Goal: Information Seeking & Learning: Learn about a topic

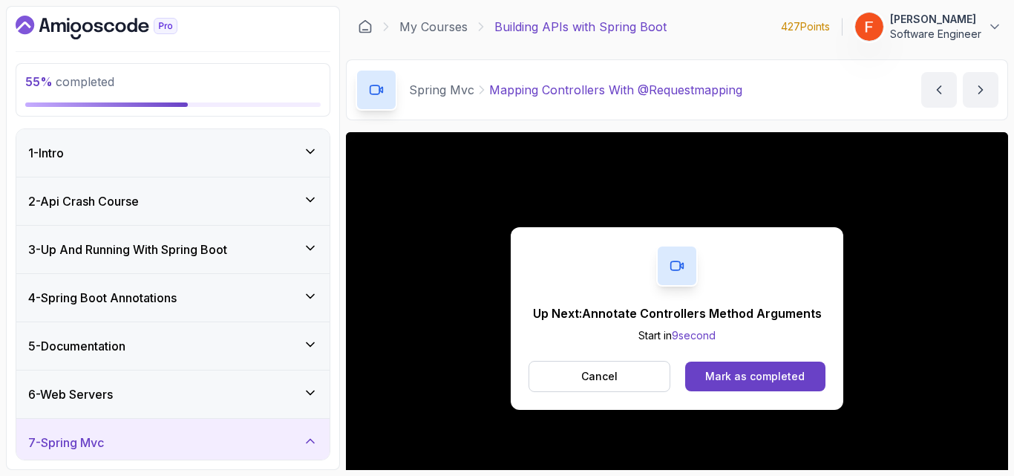
scroll to position [117, 0]
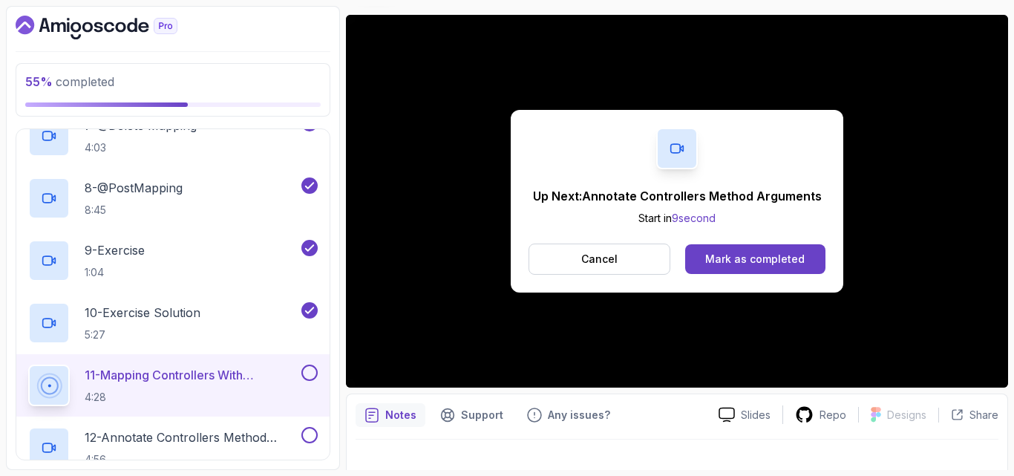
click at [804, 256] on button "Mark as completed" at bounding box center [755, 259] width 140 height 30
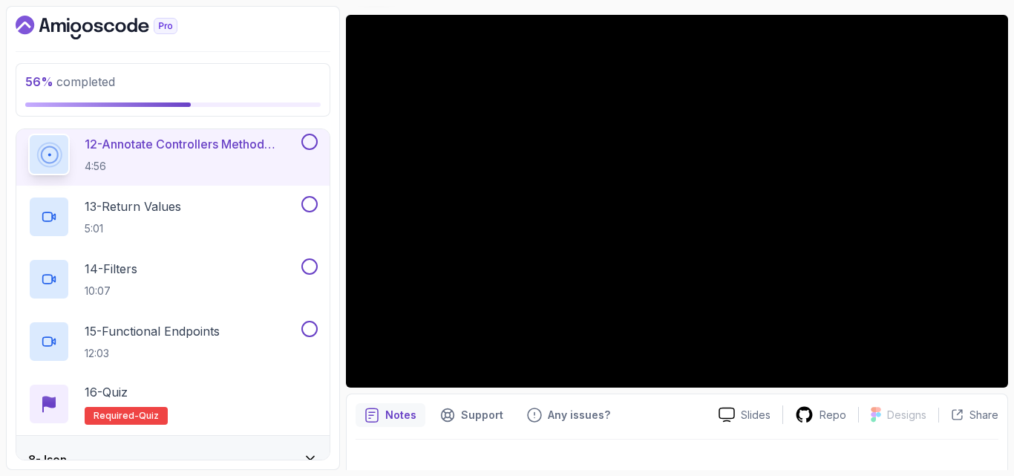
scroll to position [1028, 0]
click at [308, 145] on button at bounding box center [309, 142] width 16 height 16
click at [269, 207] on div "13 - Return Values 5:01" at bounding box center [163, 217] width 270 height 42
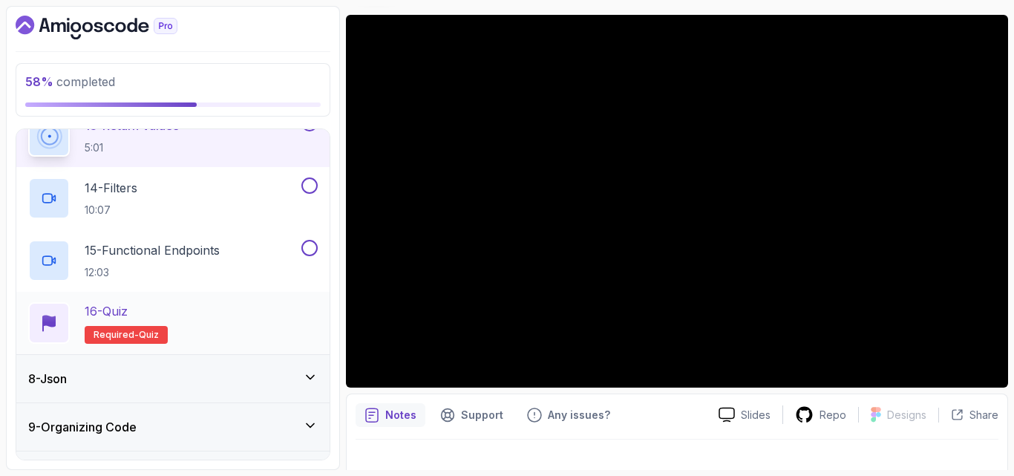
scroll to position [1149, 0]
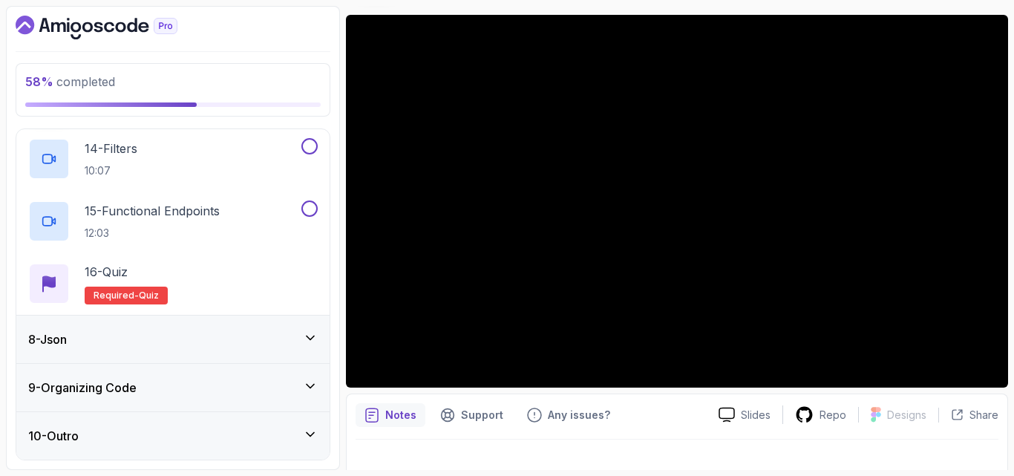
click at [175, 397] on div "9 - Organizing Code" at bounding box center [172, 387] width 313 height 47
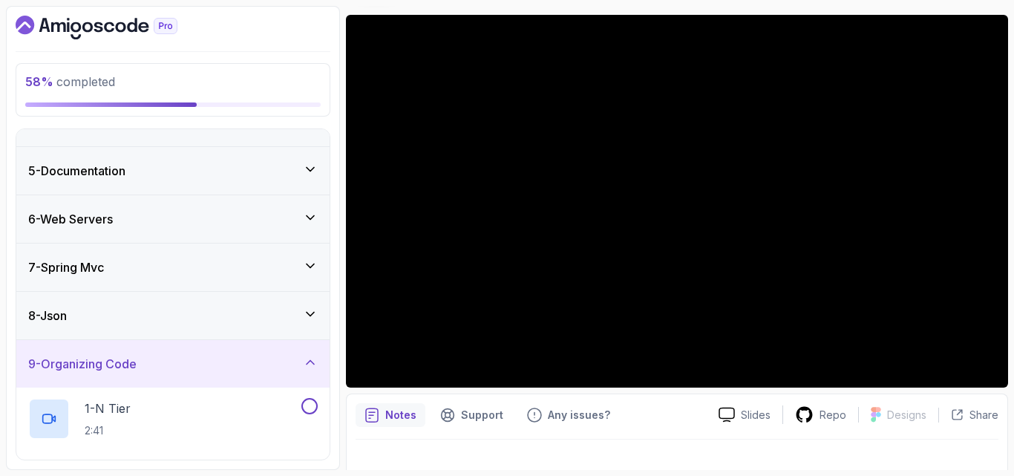
scroll to position [174, 0]
click at [192, 370] on div "9 - Organizing Code" at bounding box center [172, 364] width 289 height 18
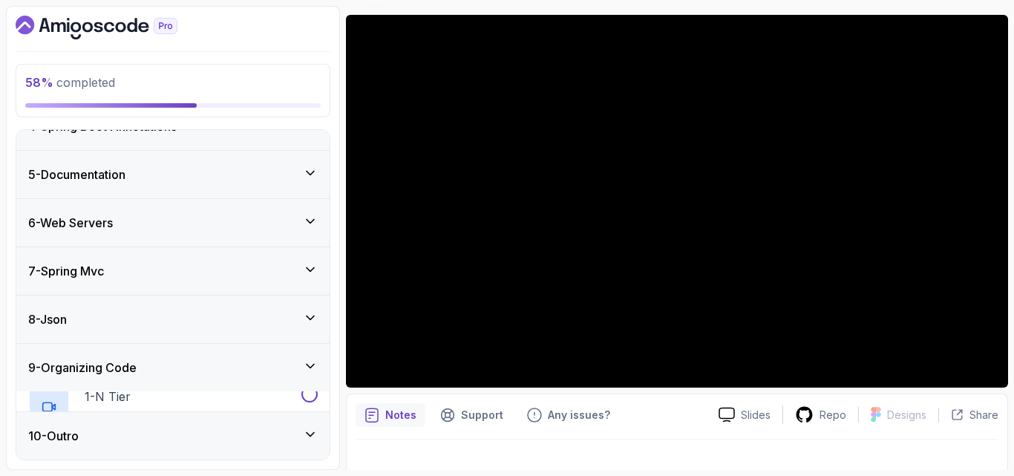
scroll to position [152, 0]
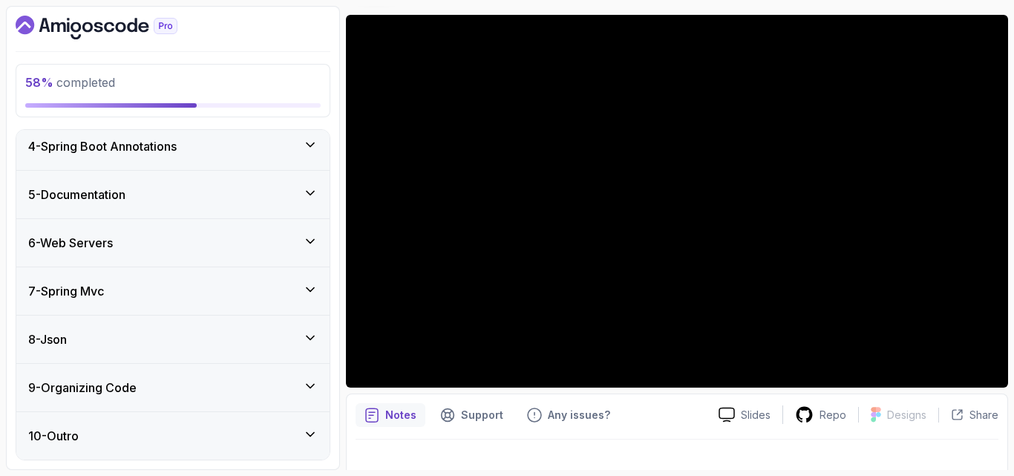
click at [259, 289] on div "7 - Spring Mvc" at bounding box center [172, 291] width 289 height 18
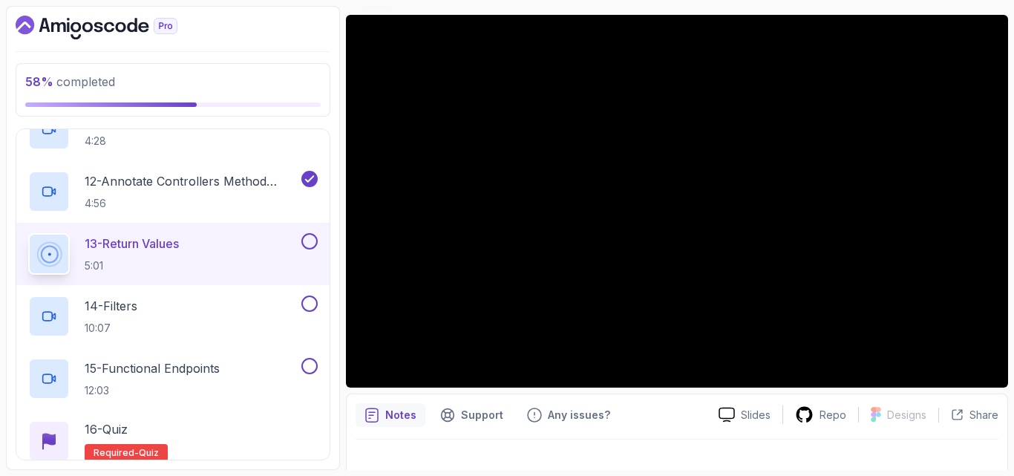
scroll to position [992, 0]
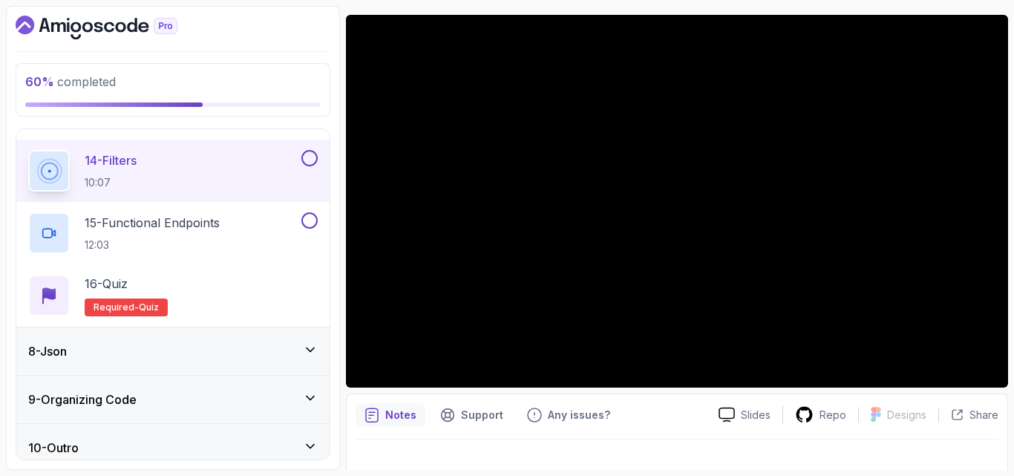
scroll to position [1149, 0]
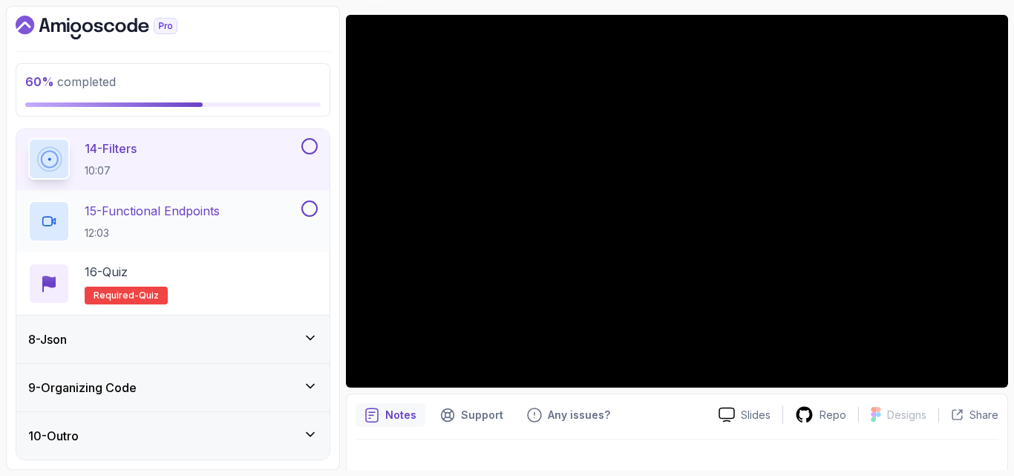
click at [239, 222] on div "15 - Functional Endpoints 12:03" at bounding box center [163, 221] width 270 height 42
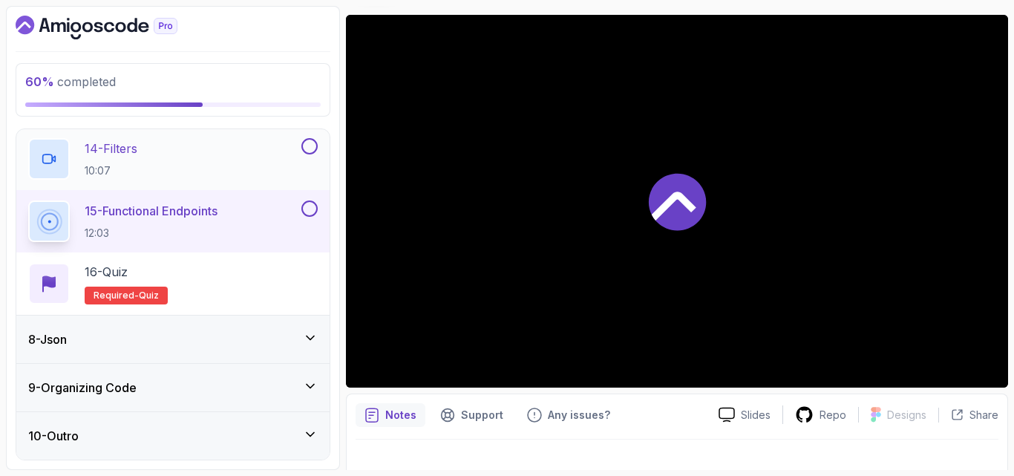
click at [310, 147] on button at bounding box center [309, 146] width 16 height 16
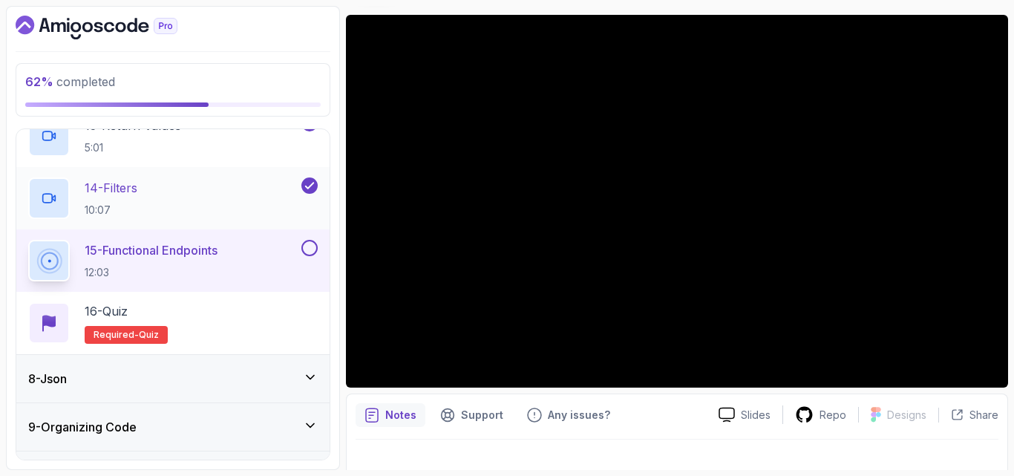
scroll to position [1110, 0]
click at [216, 307] on div "16 - Quiz Required- quiz" at bounding box center [172, 322] width 289 height 42
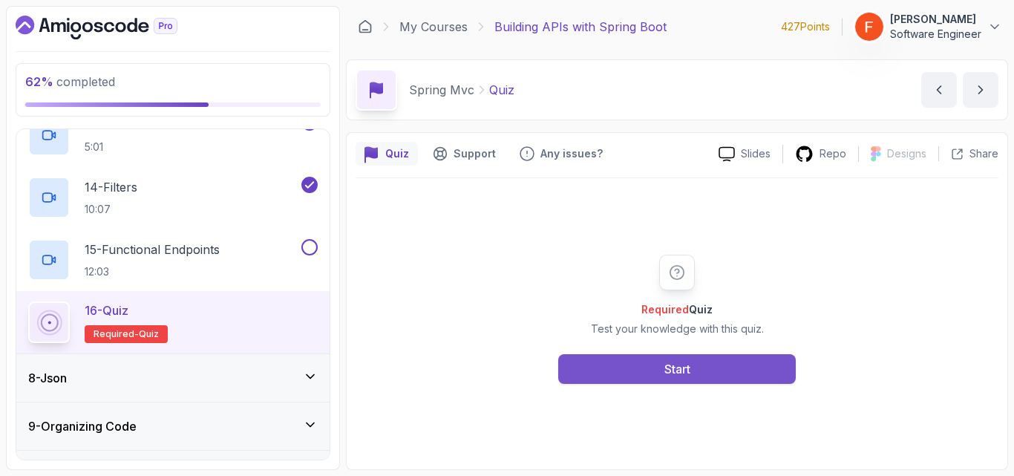
click at [635, 378] on button "Start" at bounding box center [676, 369] width 237 height 30
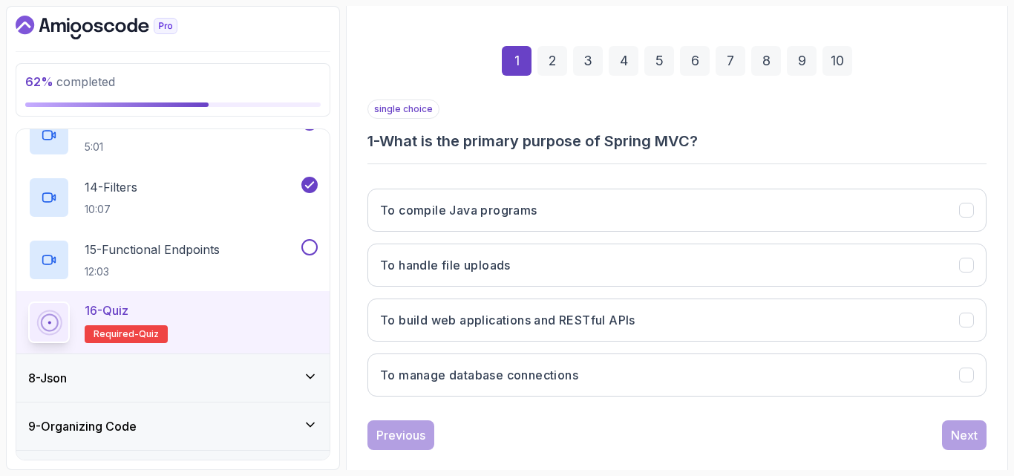
scroll to position [211, 0]
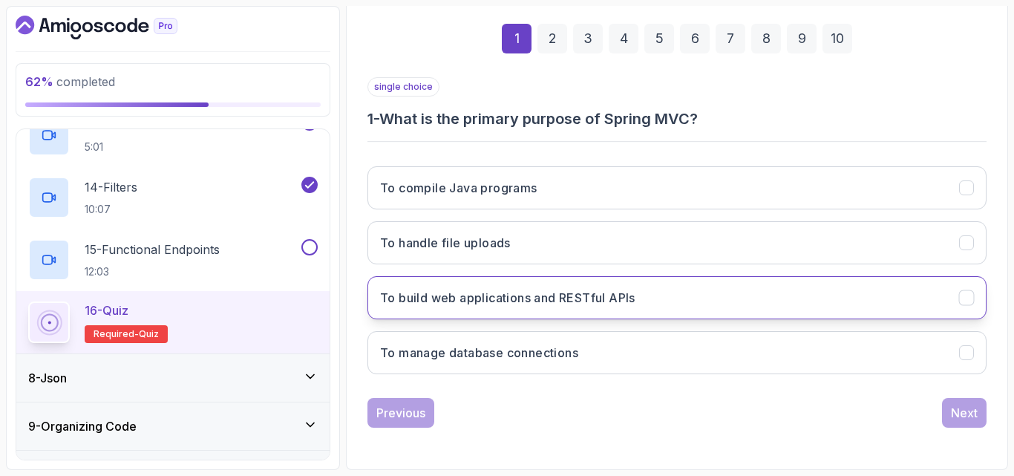
click at [623, 298] on h3 "To build web applications and RESTful APIs" at bounding box center [507, 298] width 255 height 18
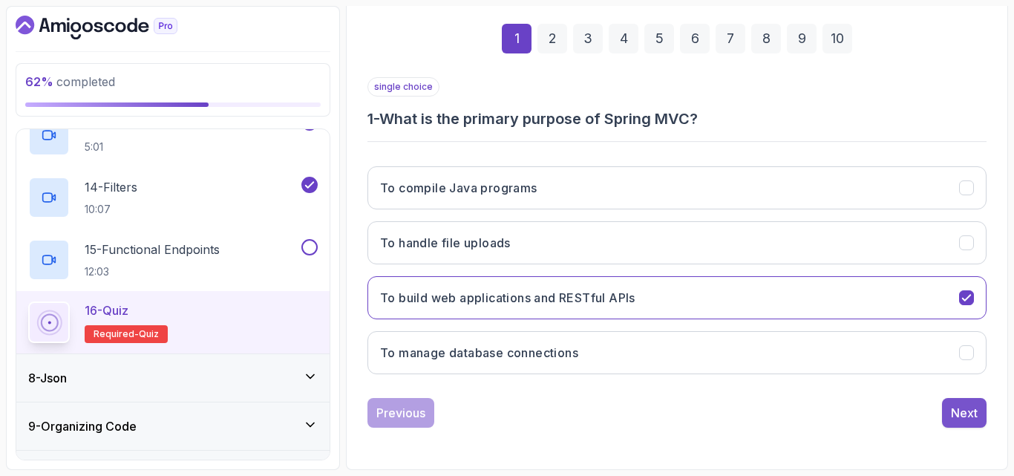
click at [966, 417] on div "Next" at bounding box center [964, 413] width 27 height 18
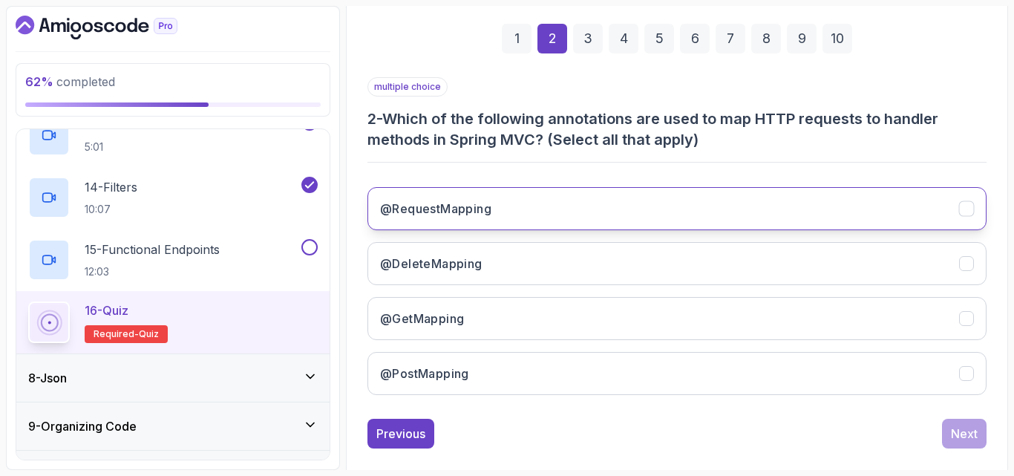
click at [528, 208] on button "@RequestMapping" at bounding box center [676, 208] width 619 height 43
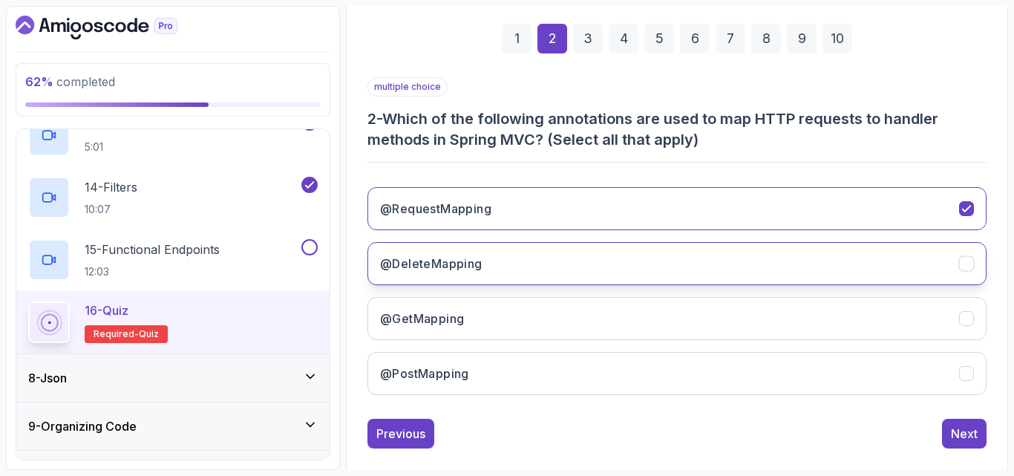
click at [640, 254] on button "@DeleteMapping" at bounding box center [676, 263] width 619 height 43
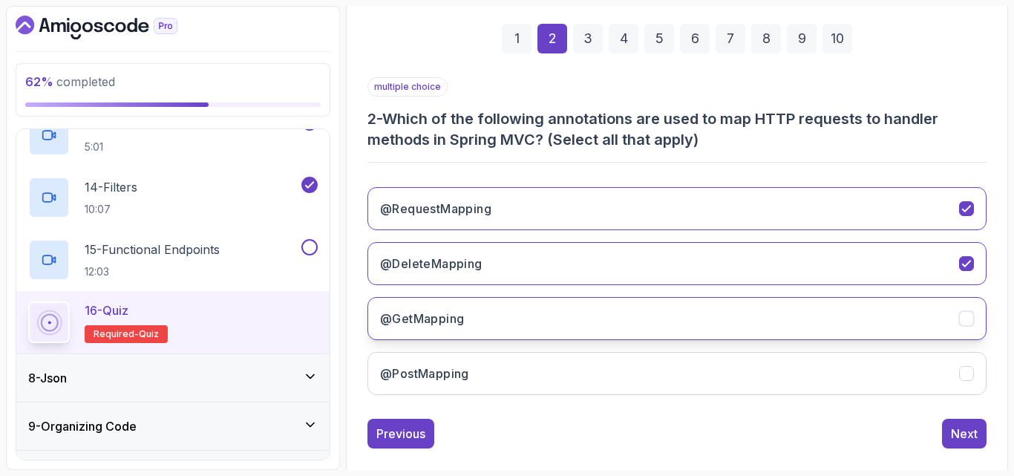
click at [602, 317] on button "@GetMapping" at bounding box center [676, 318] width 619 height 43
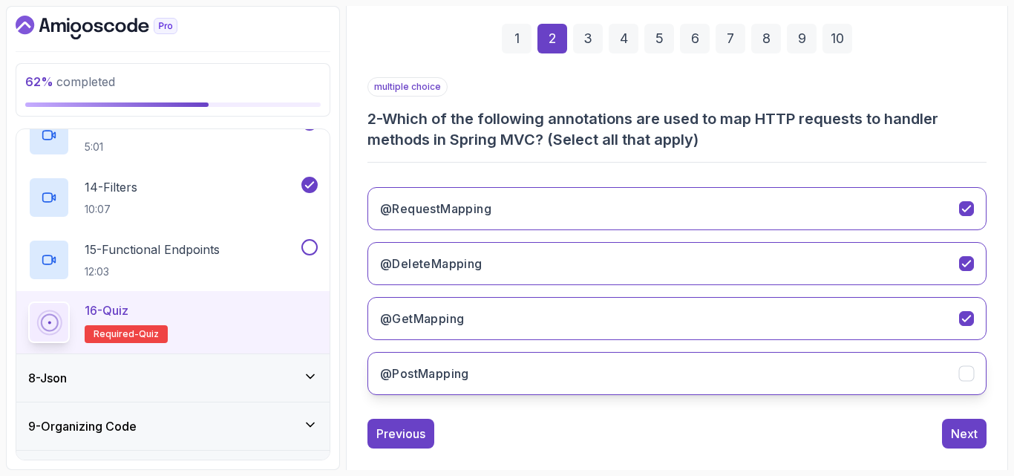
click at [589, 372] on button "@PostMapping" at bounding box center [676, 373] width 619 height 43
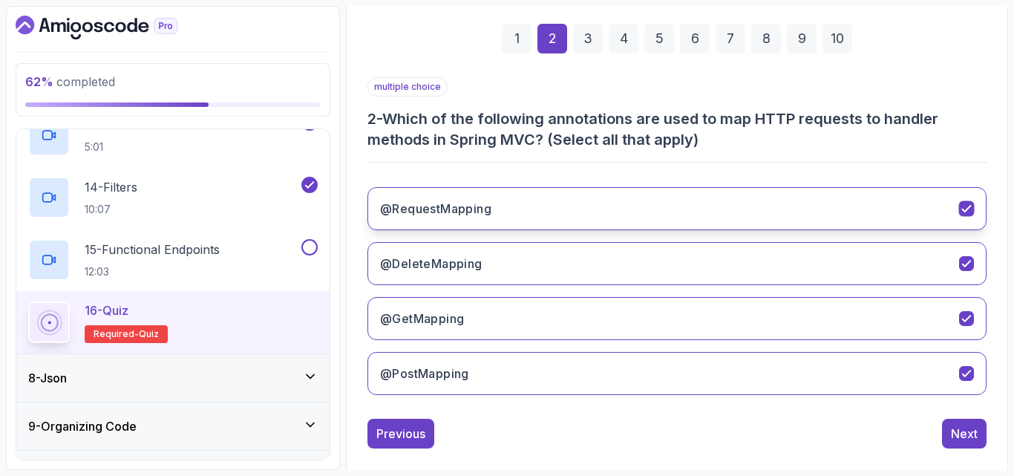
click at [712, 214] on button "@RequestMapping" at bounding box center [676, 208] width 619 height 43
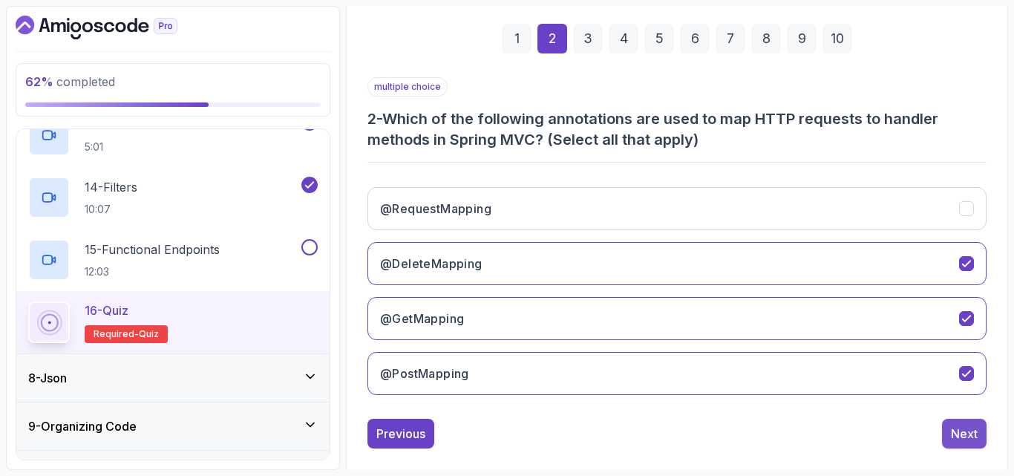
click at [953, 428] on div "Next" at bounding box center [964, 433] width 27 height 18
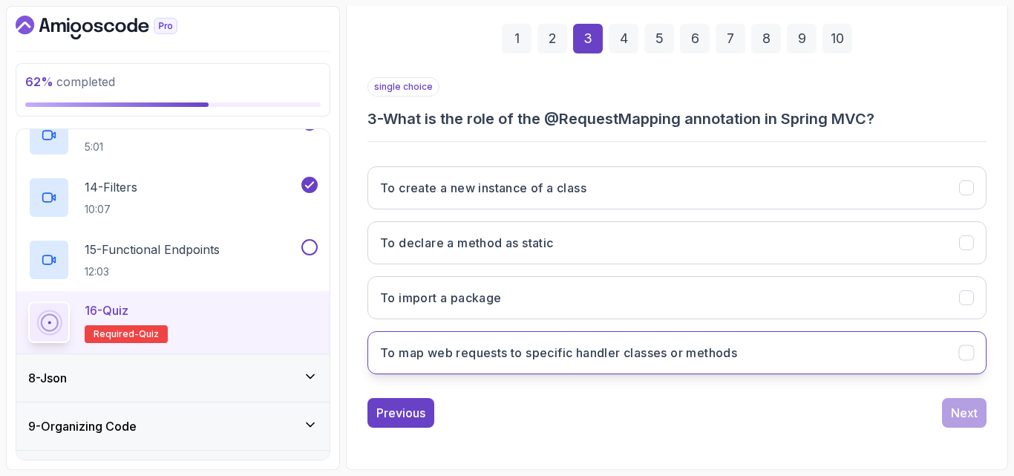
click at [569, 355] on h3 "To map web requests to specific handler classes or methods" at bounding box center [558, 353] width 357 height 18
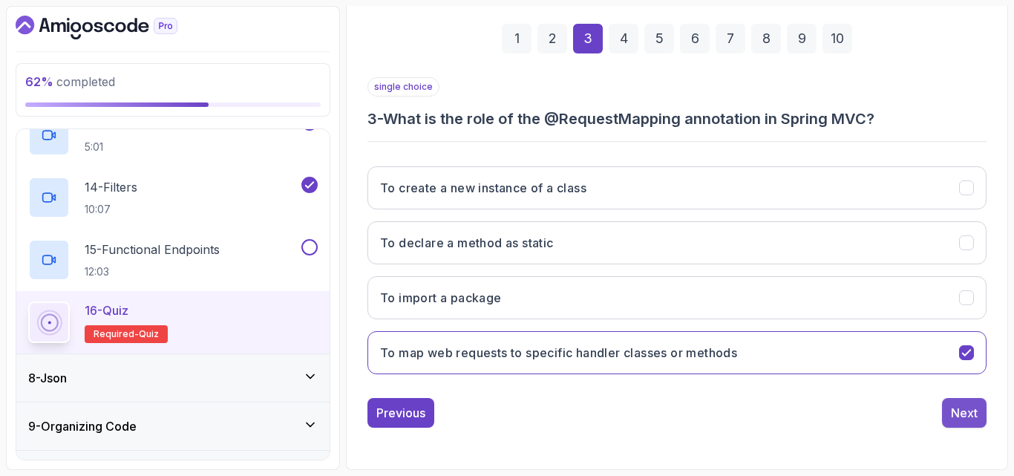
click at [946, 412] on button "Next" at bounding box center [964, 413] width 45 height 30
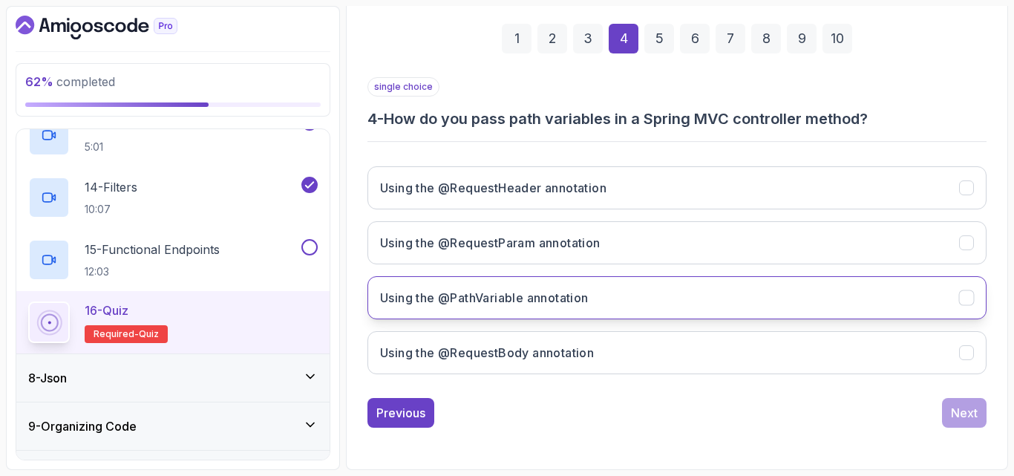
click at [639, 290] on button "Using the @PathVariable annotation" at bounding box center [676, 297] width 619 height 43
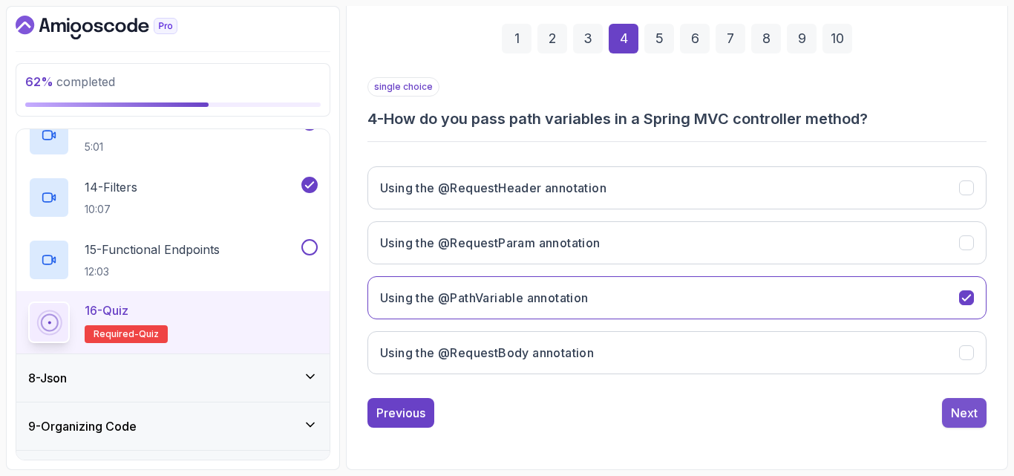
click at [952, 414] on div "Next" at bounding box center [964, 413] width 27 height 18
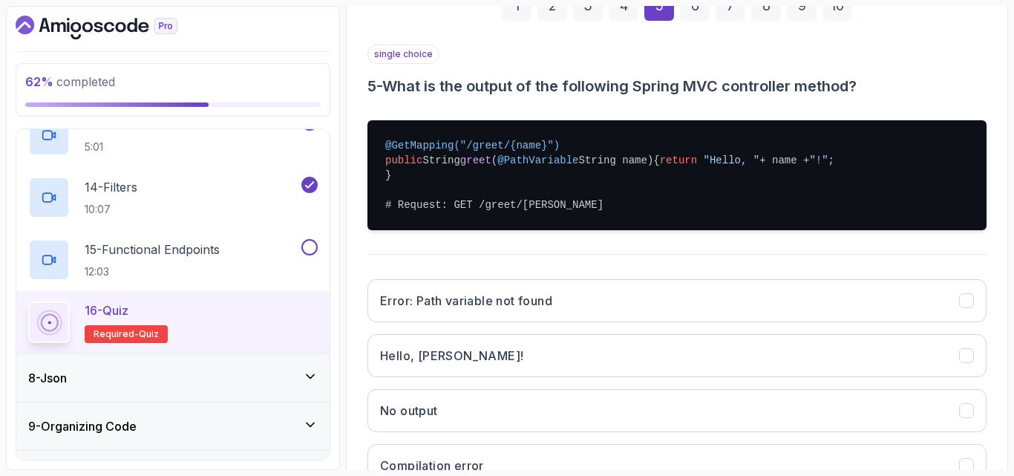
scroll to position [244, 0]
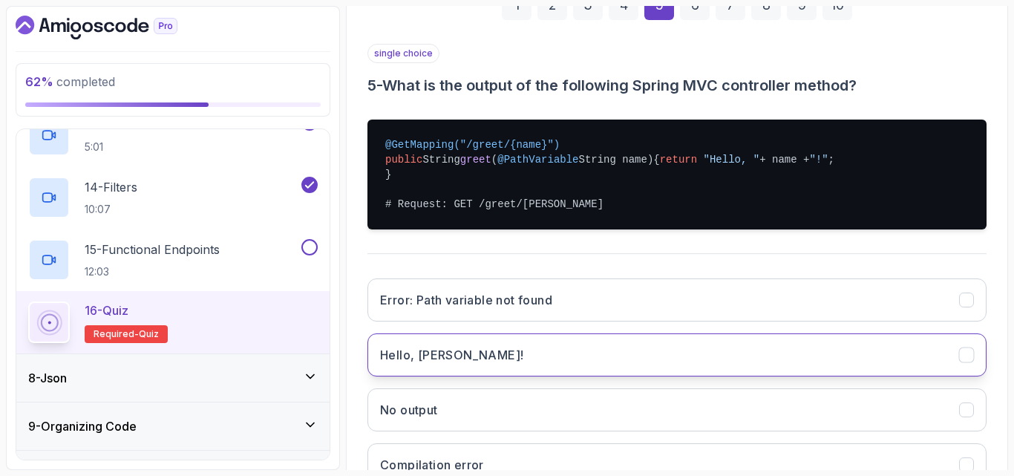
click at [808, 374] on button "Hello, [PERSON_NAME]!" at bounding box center [676, 354] width 619 height 43
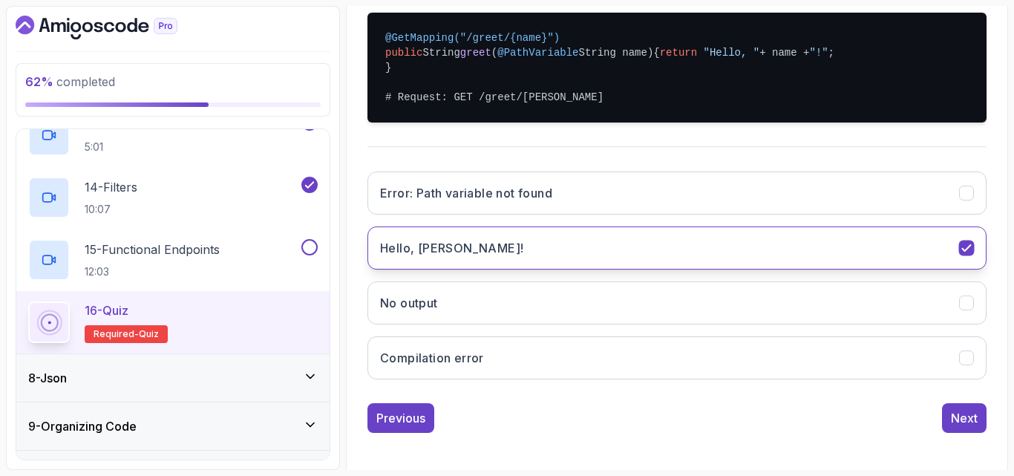
scroll to position [355, 0]
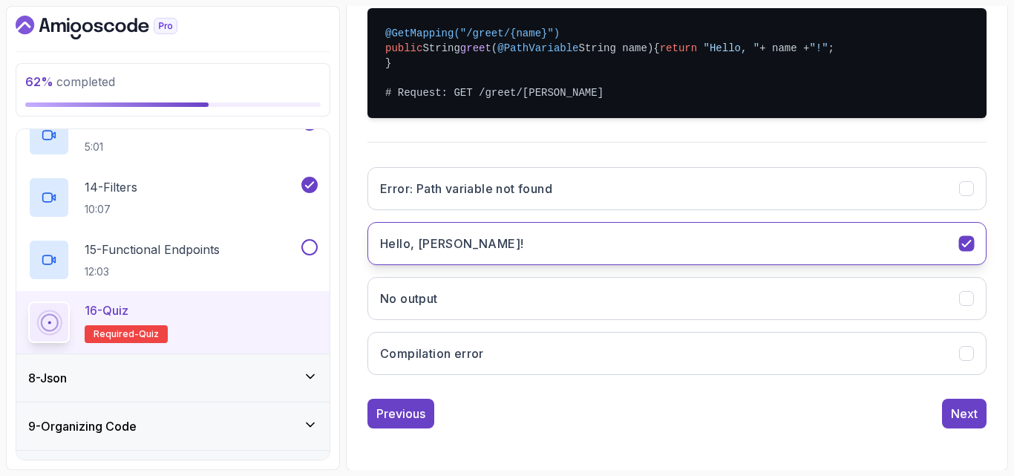
click at [808, 374] on button "Compilation error" at bounding box center [676, 353] width 619 height 43
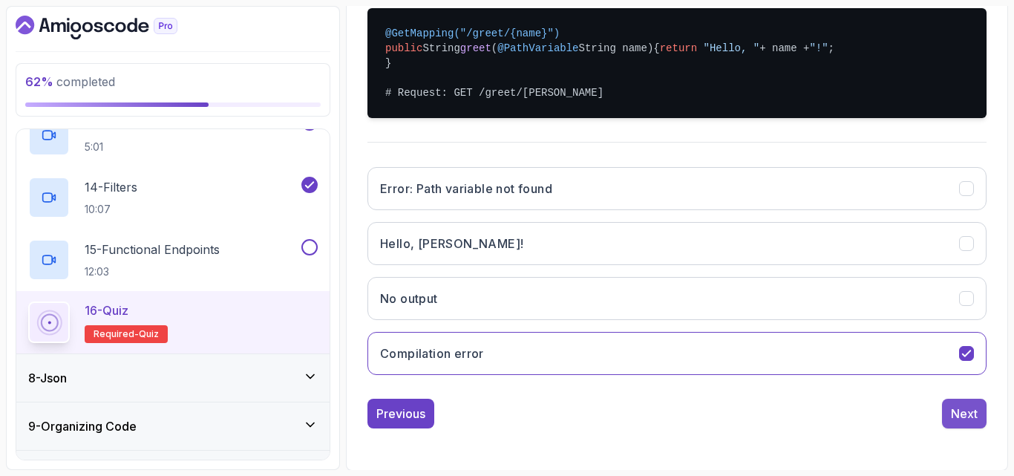
click at [959, 422] on div "Next" at bounding box center [964, 413] width 27 height 18
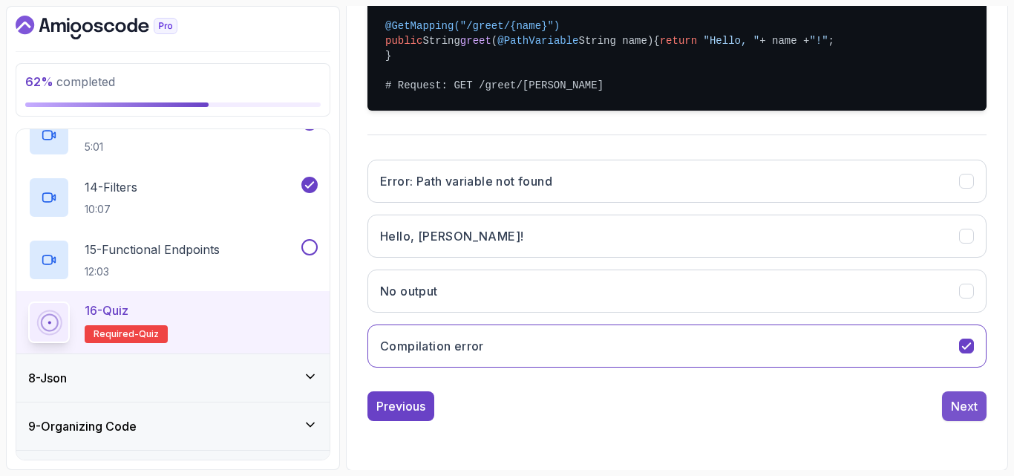
scroll to position [211, 0]
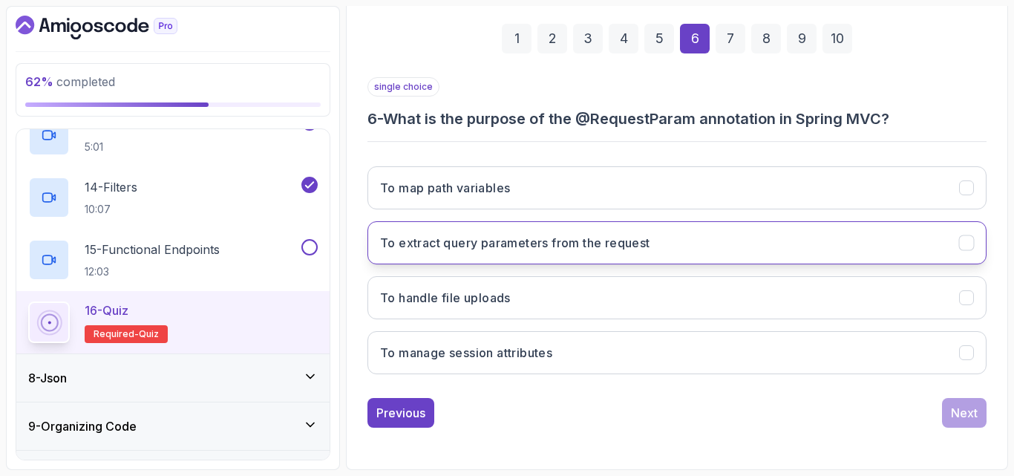
click at [887, 243] on button "To extract query parameters from the request" at bounding box center [676, 242] width 619 height 43
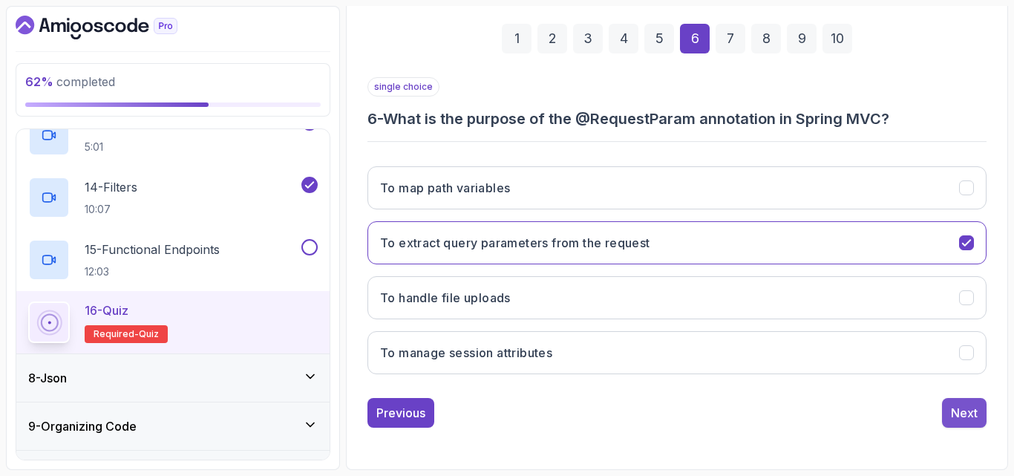
click at [960, 426] on button "Next" at bounding box center [964, 413] width 45 height 30
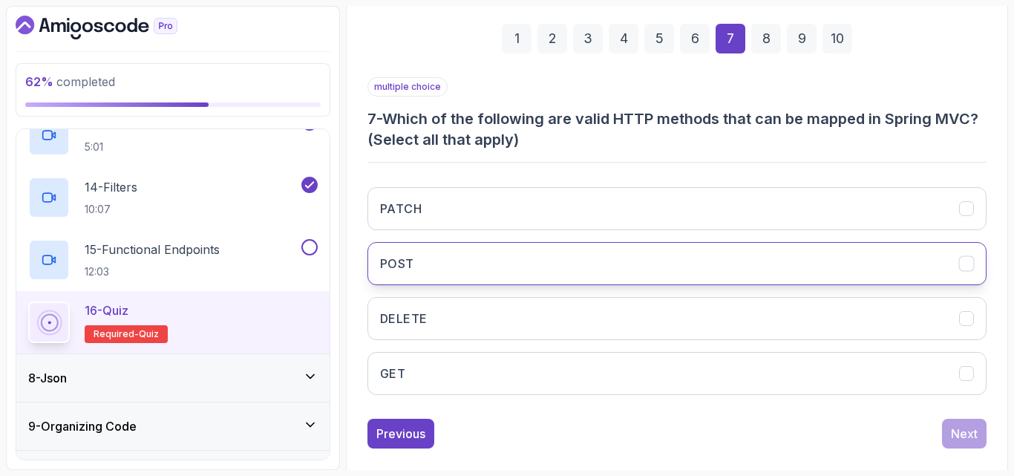
click at [799, 269] on button "POST" at bounding box center [676, 263] width 619 height 43
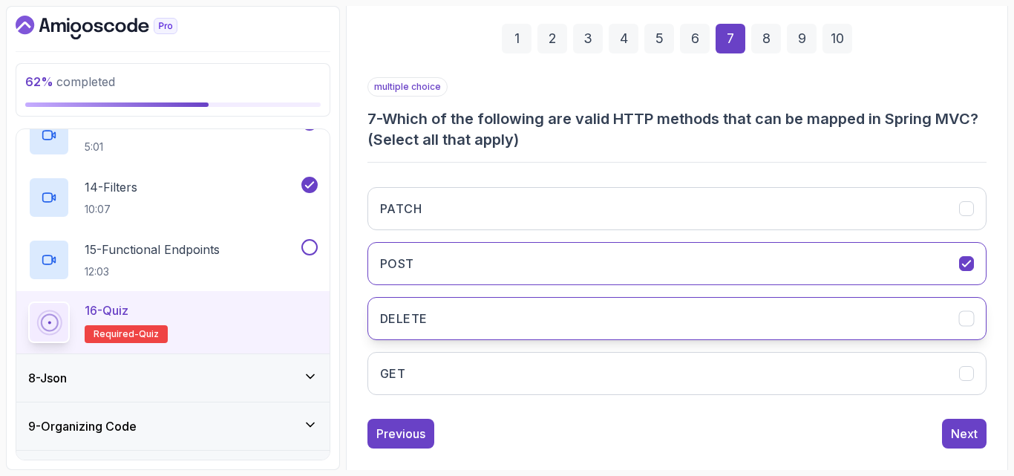
click at [790, 318] on button "DELETE" at bounding box center [676, 318] width 619 height 43
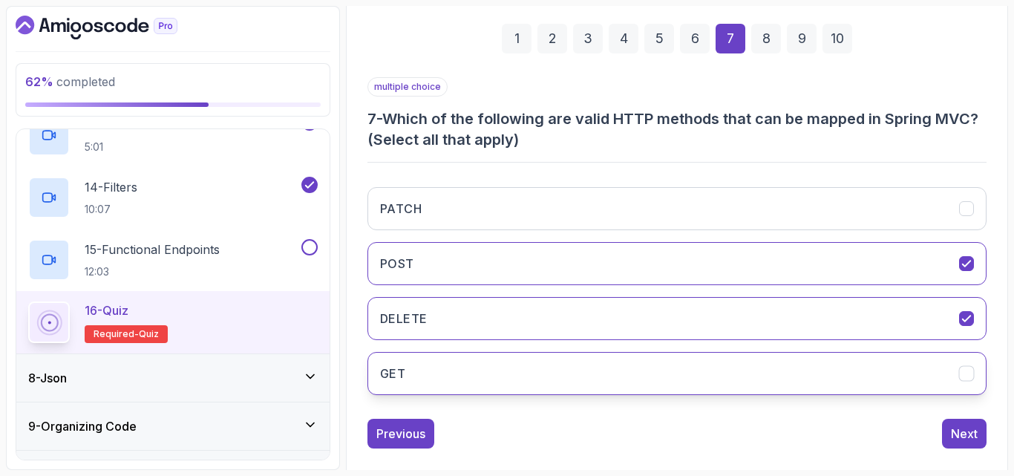
click at [768, 372] on button "GET" at bounding box center [676, 373] width 619 height 43
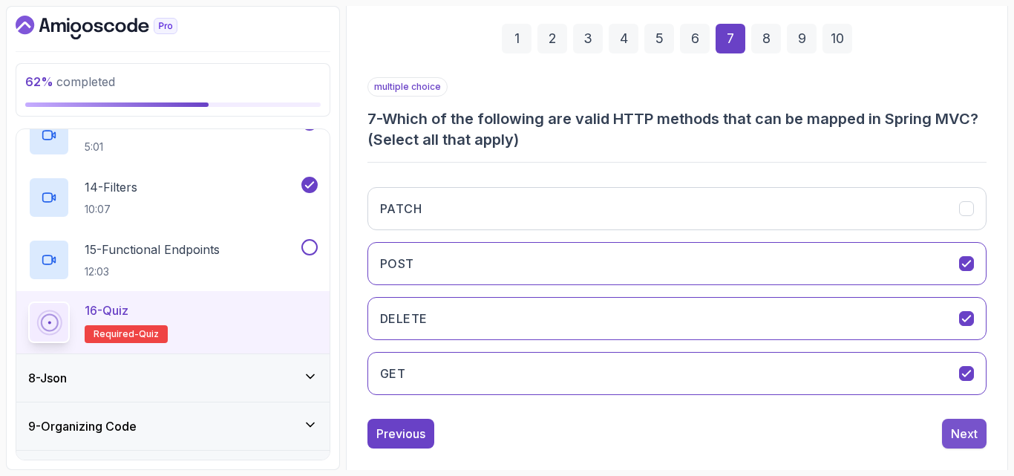
click at [955, 428] on div "Next" at bounding box center [964, 433] width 27 height 18
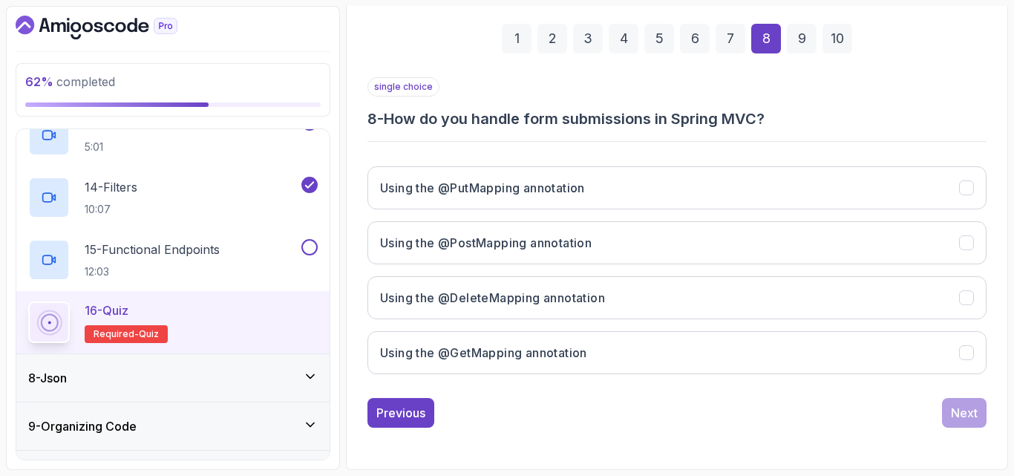
click at [637, 119] on h3 "8 - How do you handle form submissions in Spring MVC?" at bounding box center [676, 118] width 619 height 21
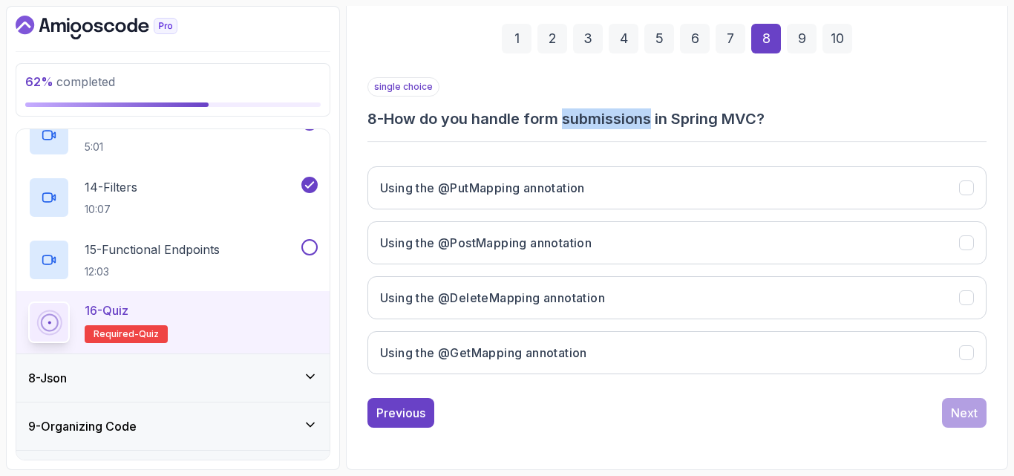
click at [637, 119] on h3 "8 - How do you handle form submissions in Spring MVC?" at bounding box center [676, 118] width 619 height 21
click at [670, 137] on div "single choice 8 - How do you handle form submissions in Spring MVC? Using the @…" at bounding box center [676, 231] width 619 height 309
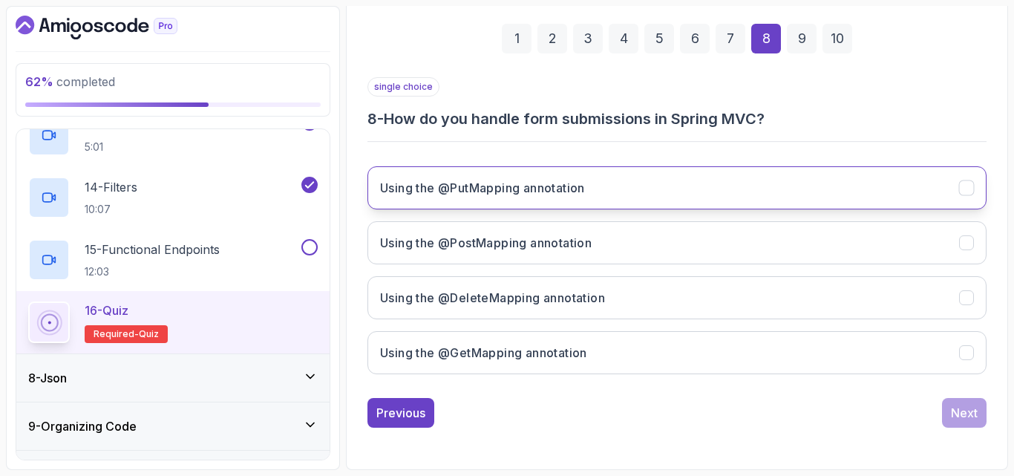
click at [635, 180] on button "Using the @PutMapping annotation" at bounding box center [676, 187] width 619 height 43
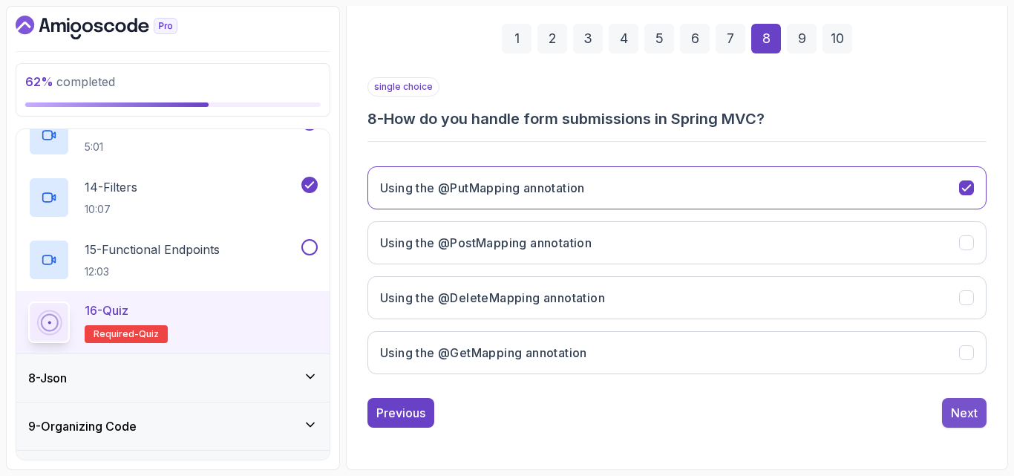
click at [962, 421] on div "Next" at bounding box center [964, 413] width 27 height 18
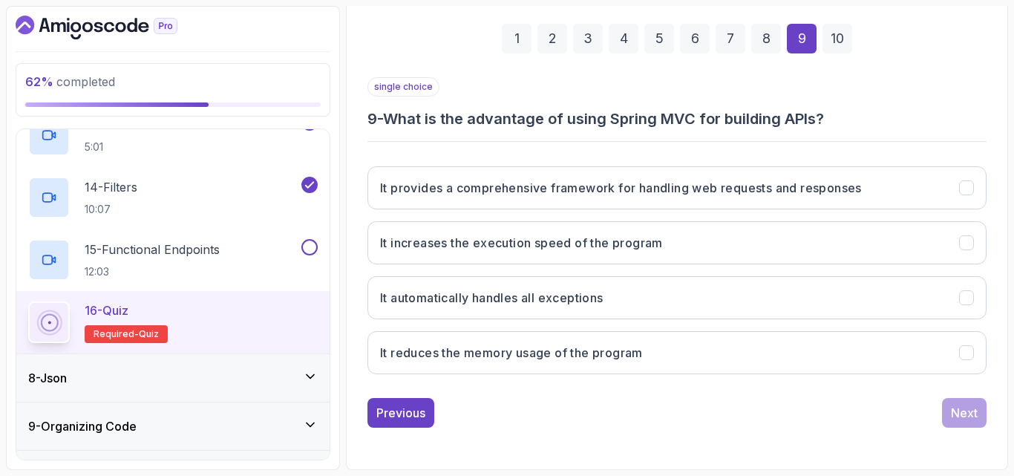
click at [525, 112] on h3 "9 - What is the advantage of using Spring MVC for building APIs?" at bounding box center [676, 118] width 619 height 21
click at [601, 143] on div "single choice 9 - What is the advantage of using Spring MVC for building APIs? …" at bounding box center [676, 231] width 619 height 309
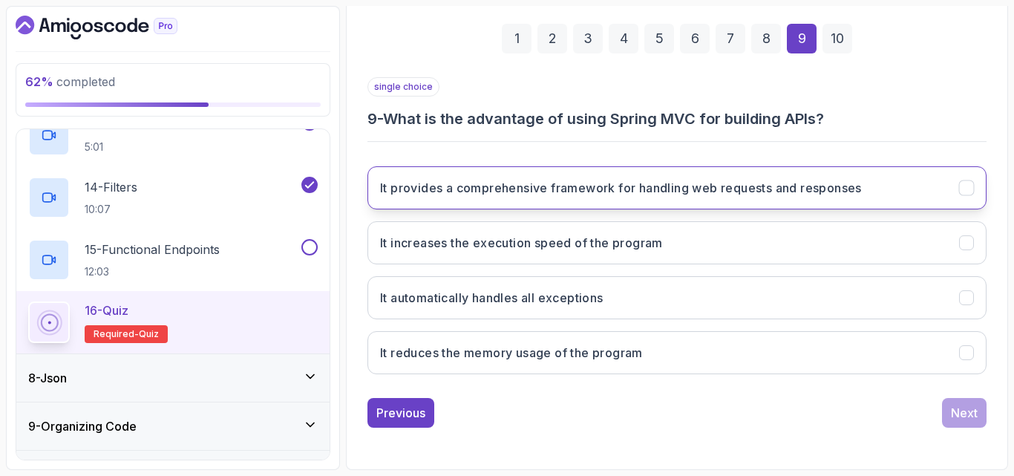
click at [557, 186] on h3 "It provides a comprehensive framework for handling web requests and responses" at bounding box center [621, 188] width 482 height 18
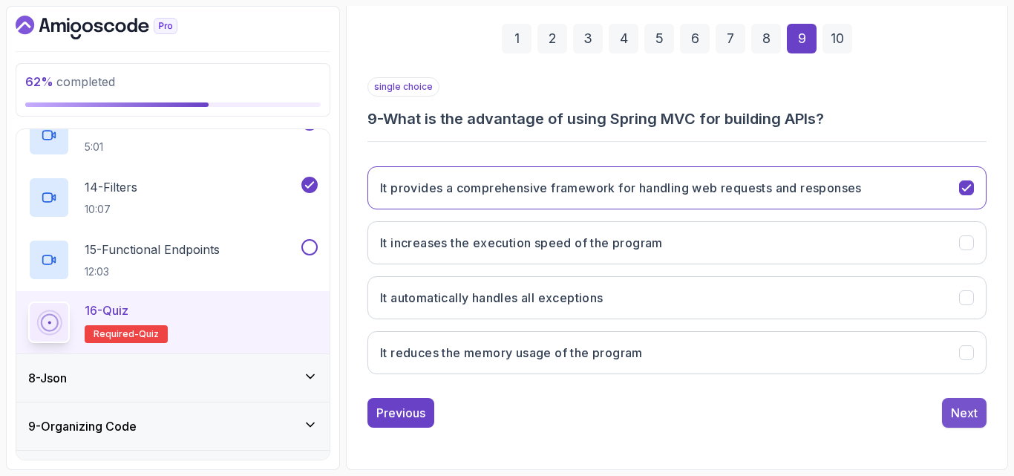
click at [948, 404] on button "Next" at bounding box center [964, 413] width 45 height 30
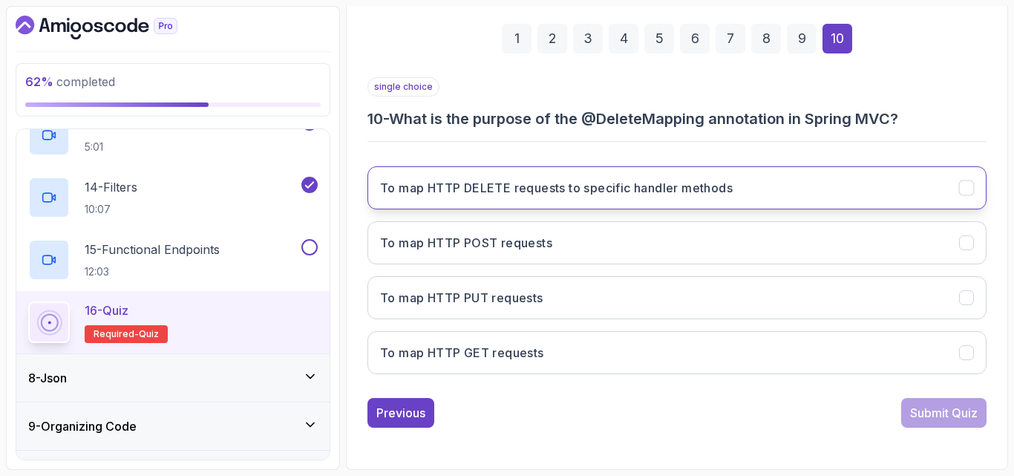
click at [511, 188] on h3 "To map HTTP DELETE requests to specific handler methods" at bounding box center [556, 188] width 352 height 18
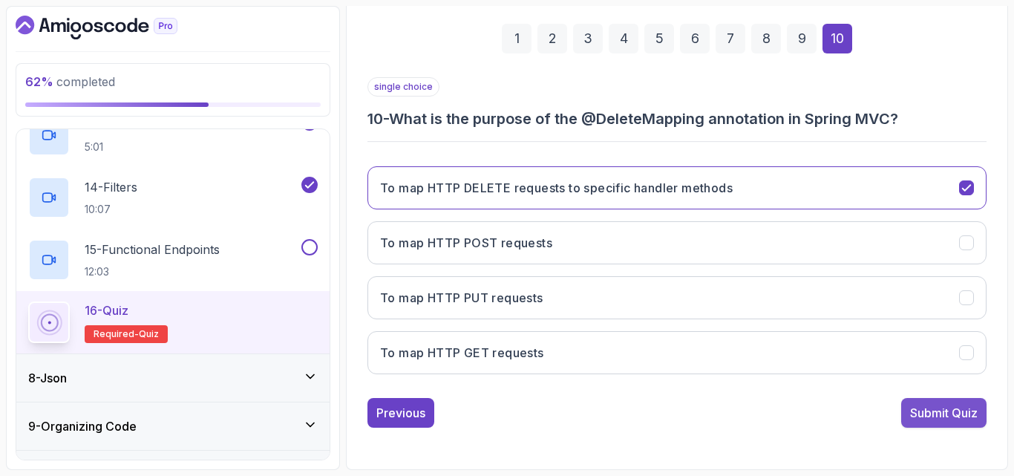
click at [905, 408] on button "Submit Quiz" at bounding box center [943, 413] width 85 height 30
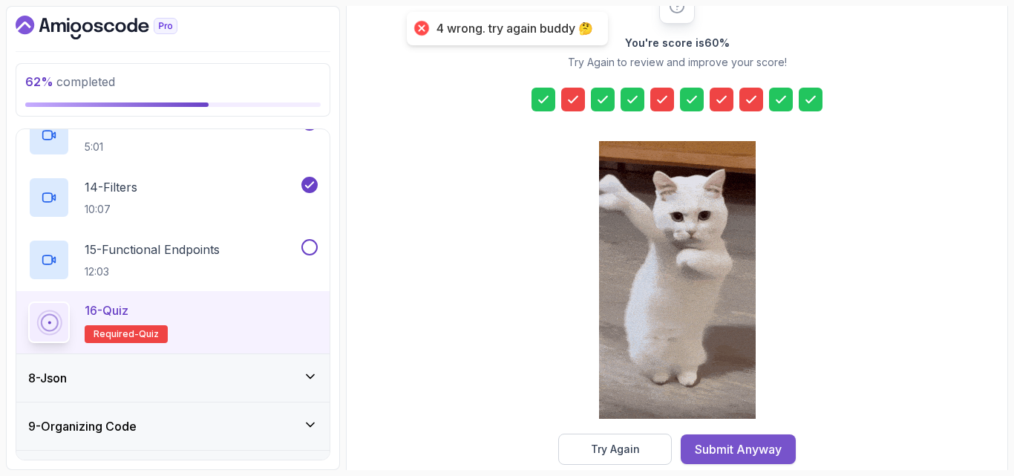
click at [740, 453] on div "Submit Anyway" at bounding box center [738, 449] width 87 height 18
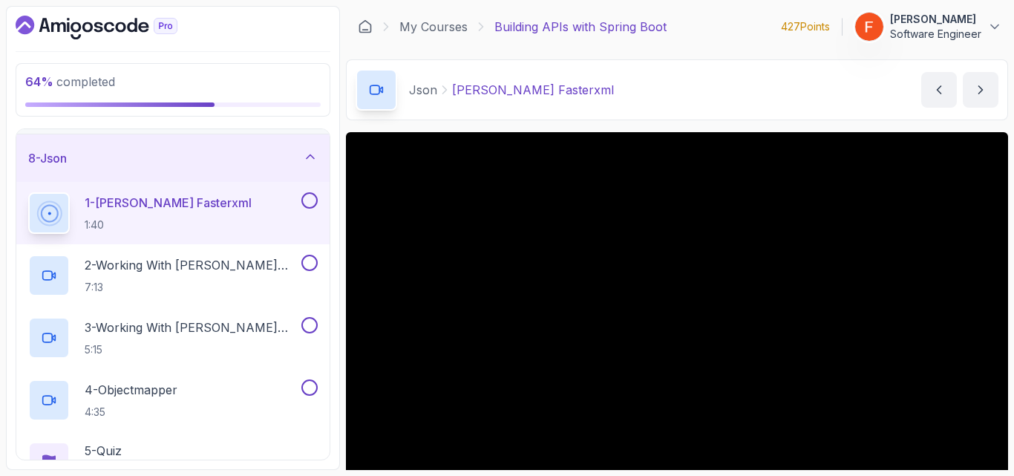
scroll to position [463, 0]
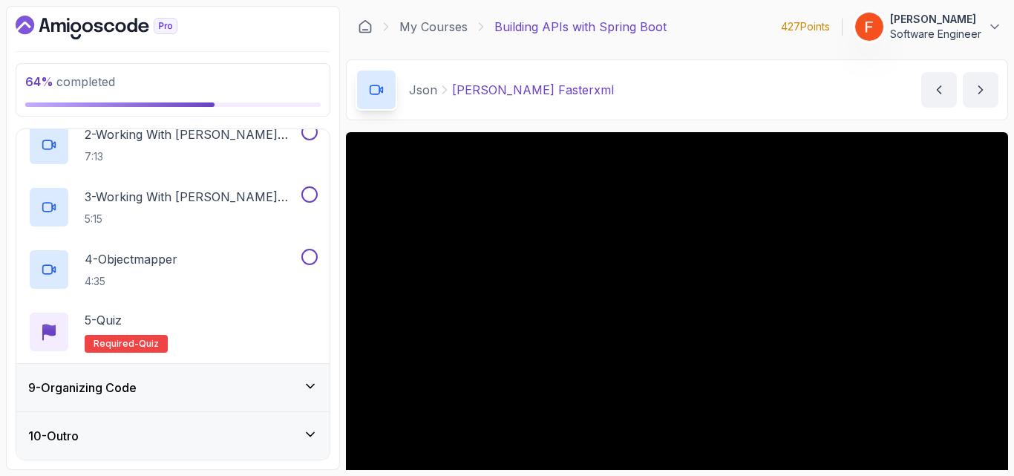
click at [226, 375] on div "9 - Organizing Code" at bounding box center [172, 387] width 313 height 47
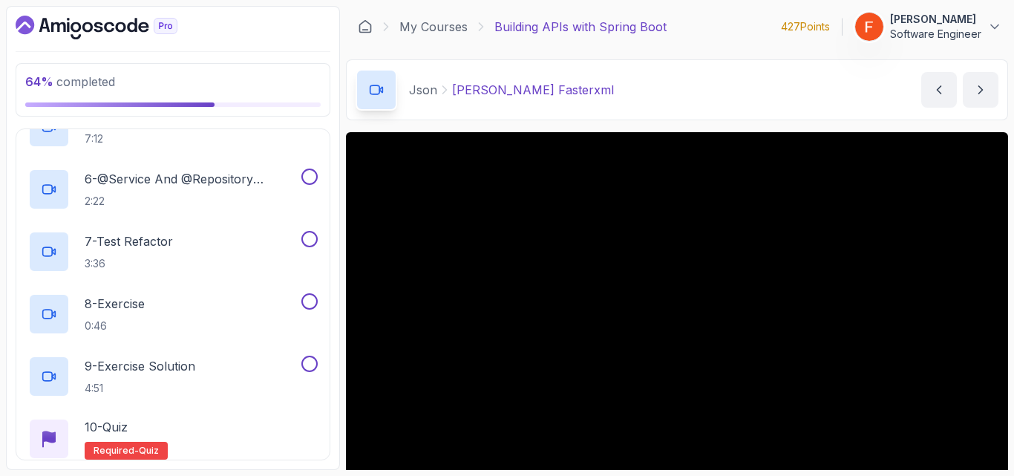
scroll to position [775, 0]
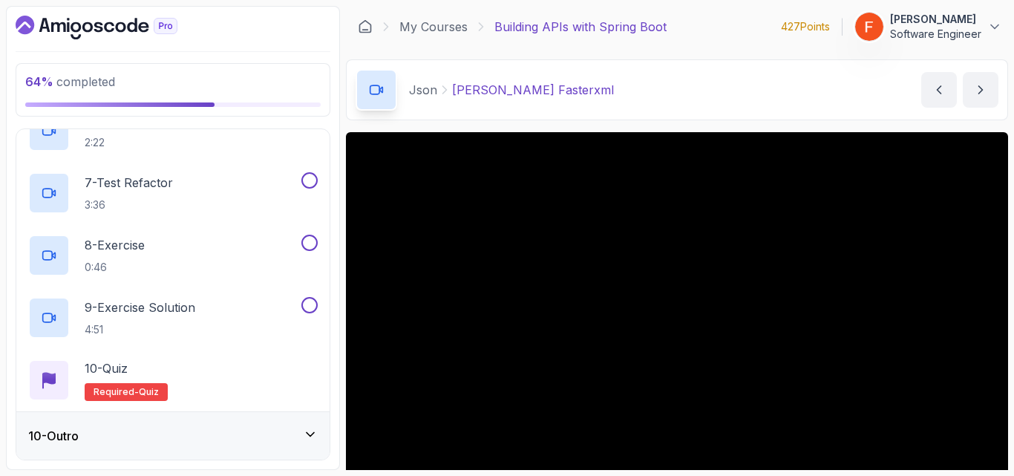
click at [226, 436] on div "10 - Outro" at bounding box center [172, 436] width 289 height 18
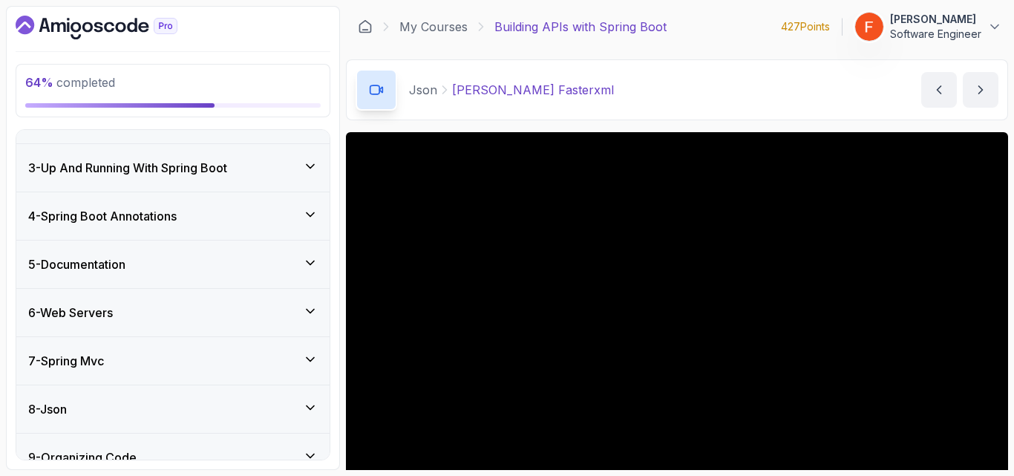
scroll to position [83, 0]
click at [254, 412] on div "8 - Json" at bounding box center [172, 408] width 289 height 18
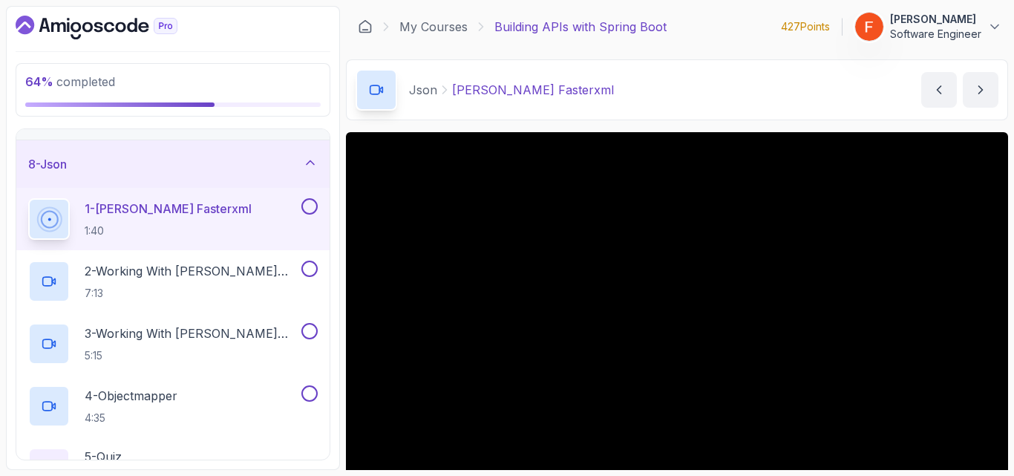
scroll to position [334, 0]
